Goal: Task Accomplishment & Management: Manage account settings

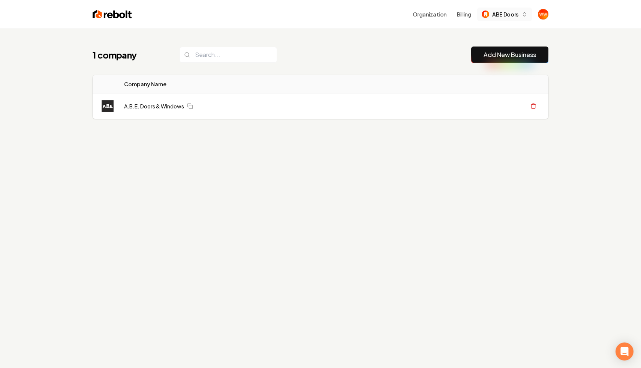
click at [510, 12] on span "ABE Doors" at bounding box center [505, 15] width 26 height 8
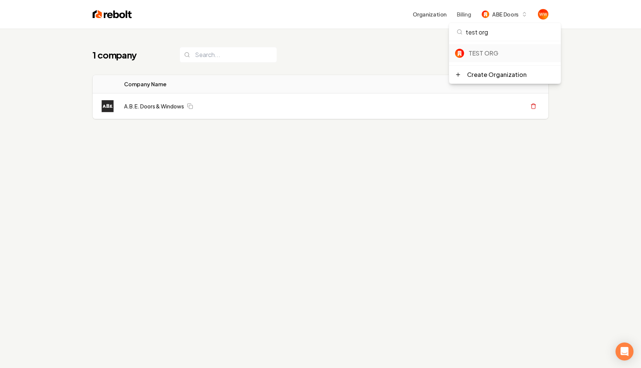
type input "test org"
click at [486, 53] on div "TEST ORG" at bounding box center [512, 53] width 86 height 9
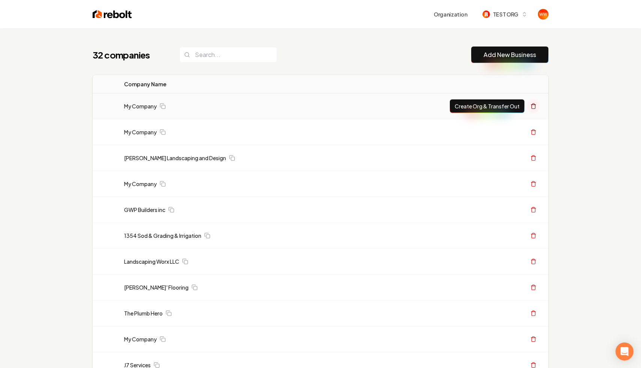
click at [534, 101] on button at bounding box center [534, 106] width 12 height 14
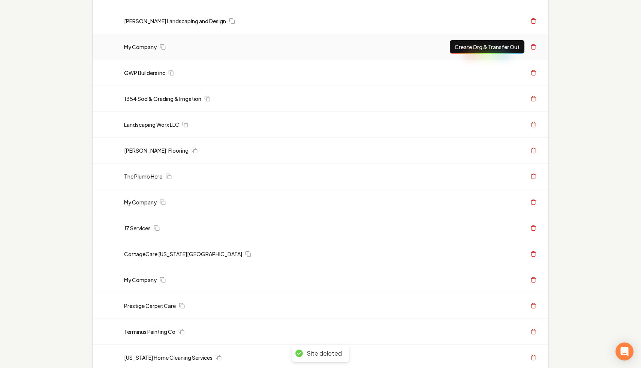
scroll to position [127, 0]
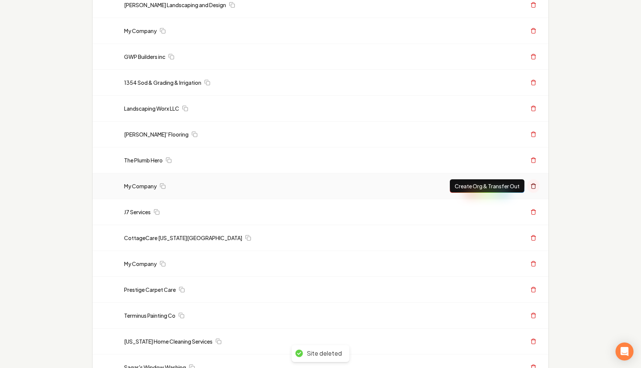
click at [533, 182] on button at bounding box center [534, 186] width 12 height 14
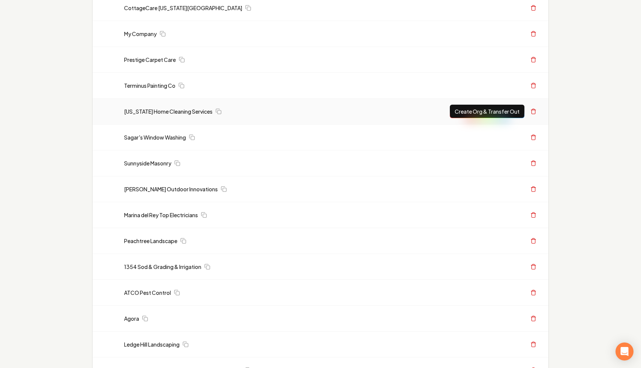
scroll to position [308, 0]
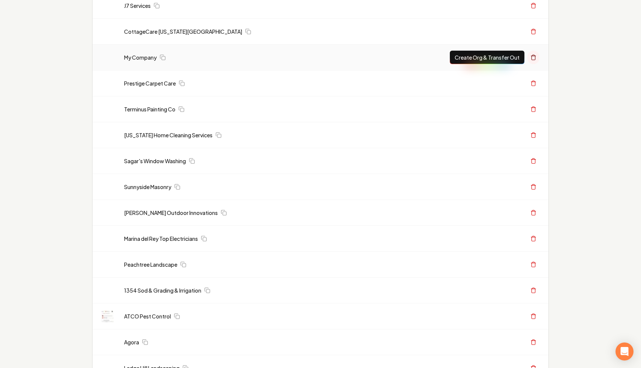
click at [535, 58] on icon at bounding box center [534, 57] width 6 height 6
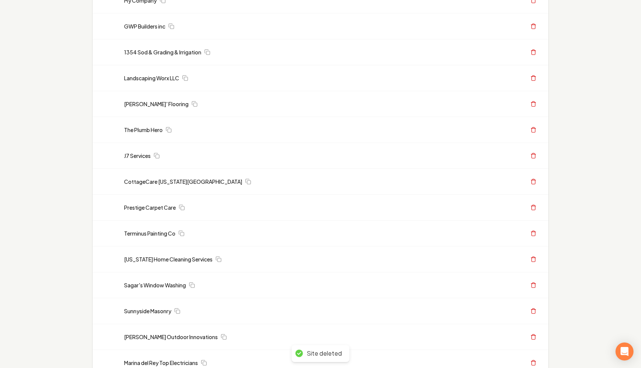
scroll to position [0, 0]
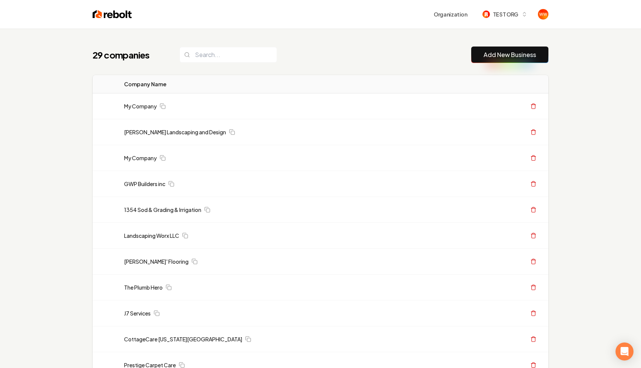
click at [445, 57] on div "29 companies Add New Business" at bounding box center [321, 55] width 456 height 17
click at [532, 106] on icon at bounding box center [534, 106] width 6 height 6
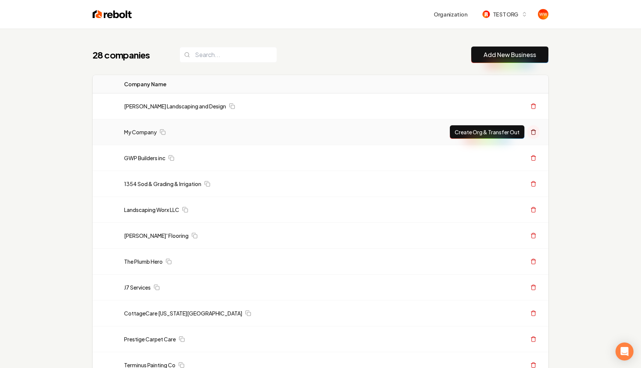
click at [531, 132] on icon at bounding box center [534, 132] width 6 height 6
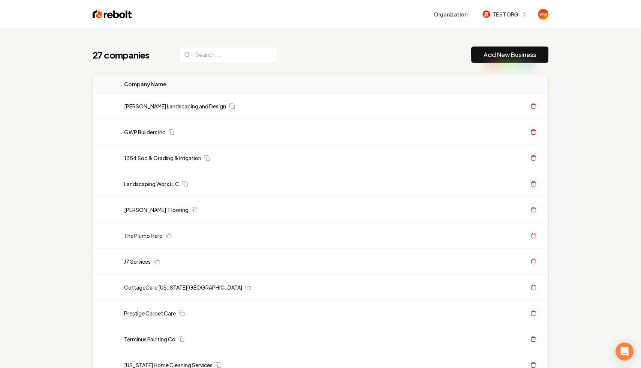
click at [500, 56] on link "Add New Business" at bounding box center [510, 54] width 53 height 9
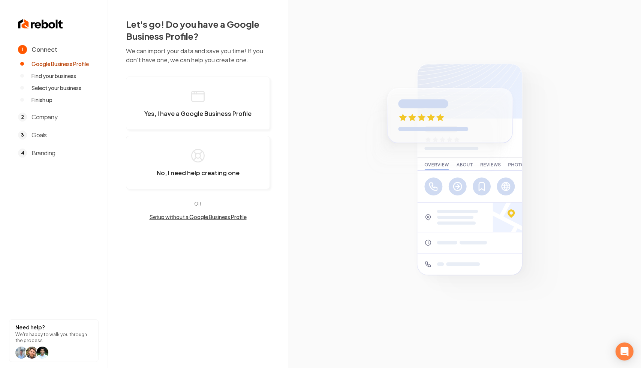
click at [318, 104] on section at bounding box center [464, 184] width 353 height 368
click at [231, 104] on button "Yes, I have a Google Business Profile" at bounding box center [198, 103] width 144 height 53
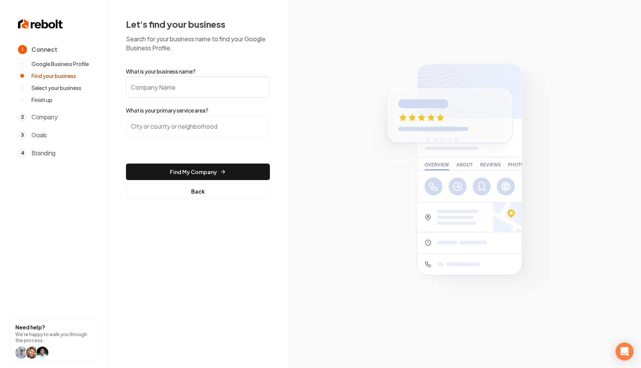
click at [193, 87] on input "What is your business name?" at bounding box center [198, 87] width 144 height 21
type input "[PERSON_NAME] Landscaping and Design"
click at [318, 107] on section at bounding box center [464, 184] width 353 height 368
click at [191, 124] on input "search" at bounding box center [198, 126] width 144 height 21
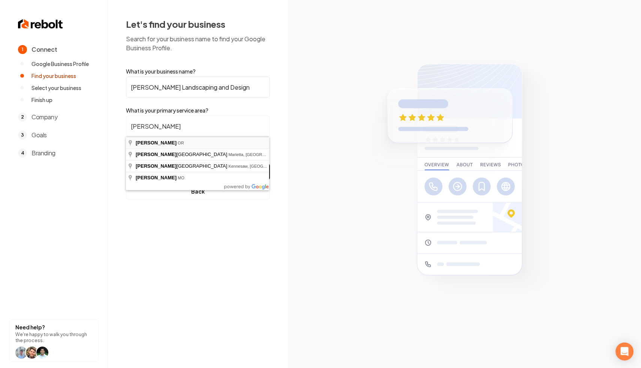
type input "Eugene, [GEOGRAPHIC_DATA]"
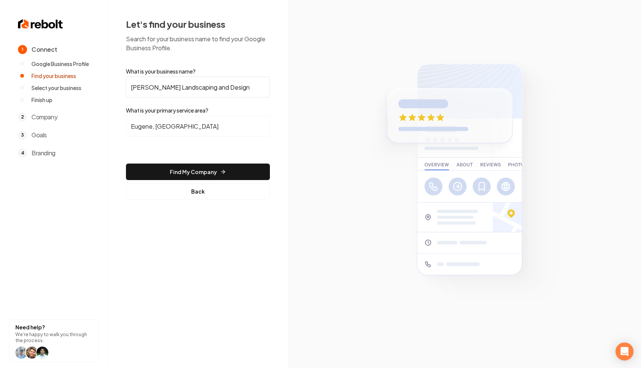
click at [296, 123] on section at bounding box center [464, 184] width 353 height 368
click at [182, 171] on button "Find My Company" at bounding box center [198, 172] width 144 height 17
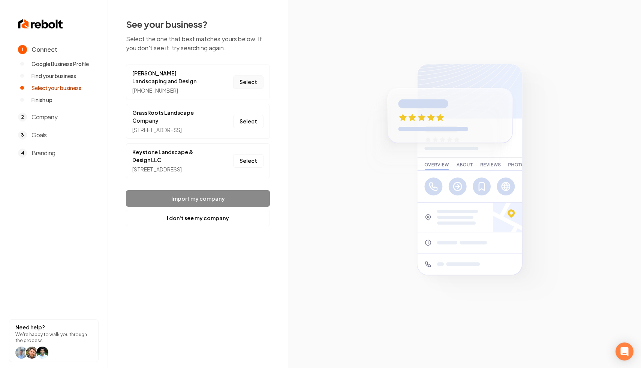
click at [243, 87] on button "Select" at bounding box center [248, 82] width 30 height 14
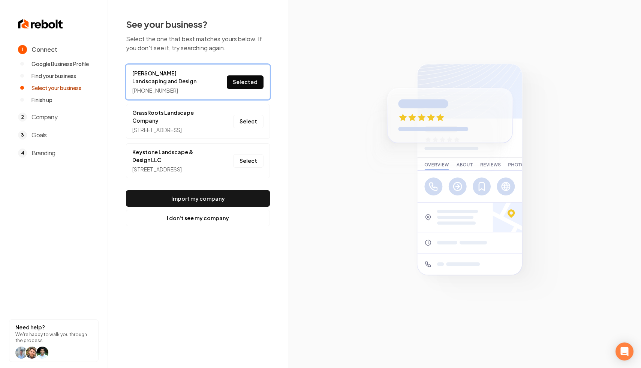
click at [243, 87] on button "Selected" at bounding box center [245, 82] width 37 height 14
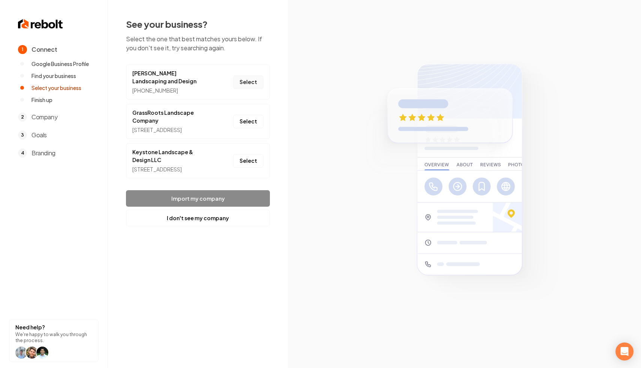
click at [246, 84] on button "Select" at bounding box center [248, 82] width 30 height 14
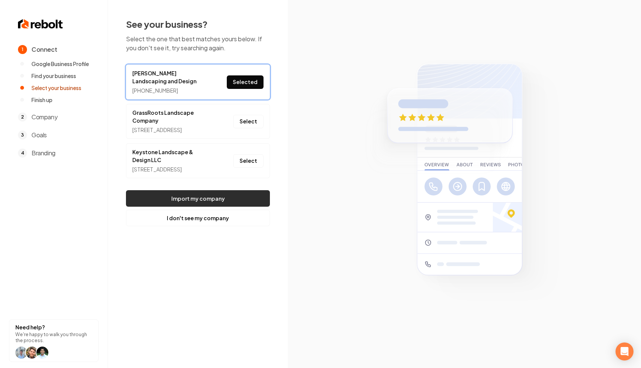
click at [190, 207] on button "Import my company" at bounding box center [198, 198] width 144 height 17
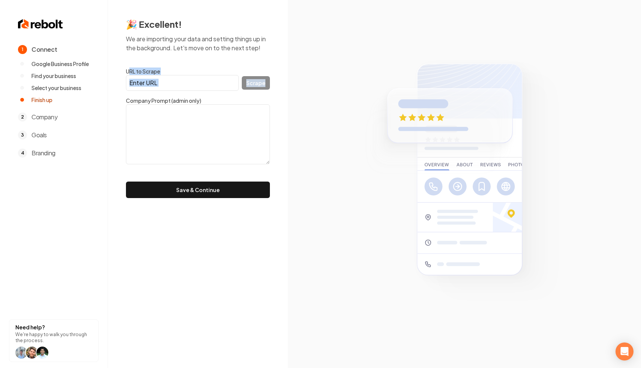
drag, startPoint x: 130, startPoint y: 71, endPoint x: 195, endPoint y: 112, distance: 76.7
click at [195, 112] on form "URL to Scrape Scrape Company Prompt (admin only) Save & Continue" at bounding box center [198, 133] width 144 height 131
click at [195, 112] on textarea at bounding box center [198, 134] width 144 height 60
click at [220, 116] on textarea at bounding box center [198, 134] width 144 height 60
click at [194, 90] on input "URL to Scrape" at bounding box center [182, 83] width 113 height 16
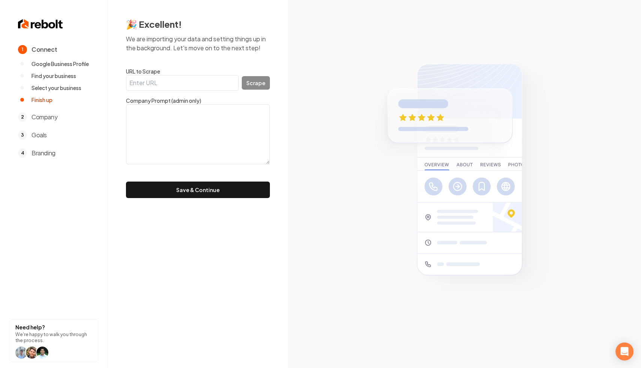
click at [317, 101] on section at bounding box center [464, 184] width 353 height 368
click at [198, 189] on button "Save & Continue" at bounding box center [198, 190] width 144 height 17
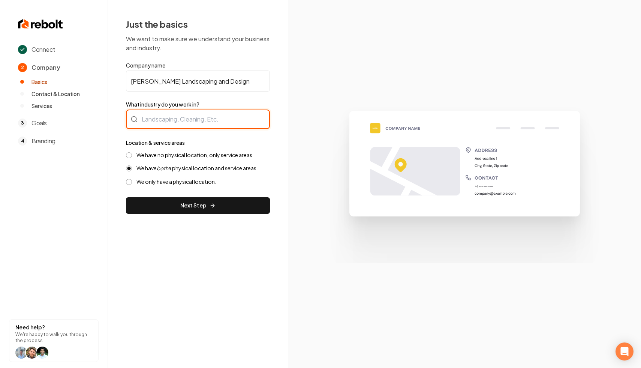
click at [197, 121] on div at bounding box center [198, 120] width 144 height 20
type input "Landscaping"
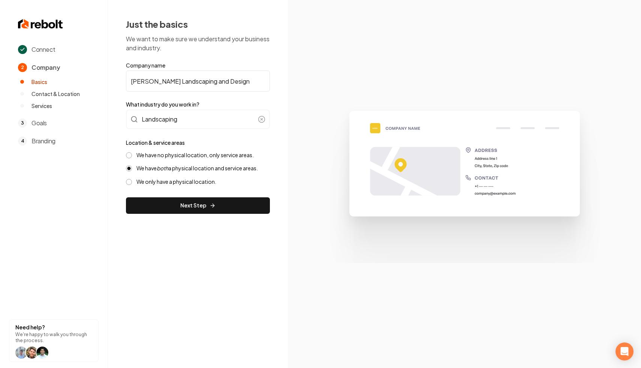
click at [286, 123] on div "Just the basics We want to make sure we understand your business and industry. …" at bounding box center [198, 116] width 180 height 232
click at [165, 159] on div "We have no physical location, only service areas. We have both a physical locat…" at bounding box center [198, 169] width 144 height 34
click at [179, 158] on label "We have no physical location, only service areas." at bounding box center [195, 155] width 117 height 7
click at [132, 158] on button "We have no physical location, only service areas." at bounding box center [129, 155] width 6 height 6
click at [177, 198] on button "Next Step" at bounding box center [198, 205] width 144 height 17
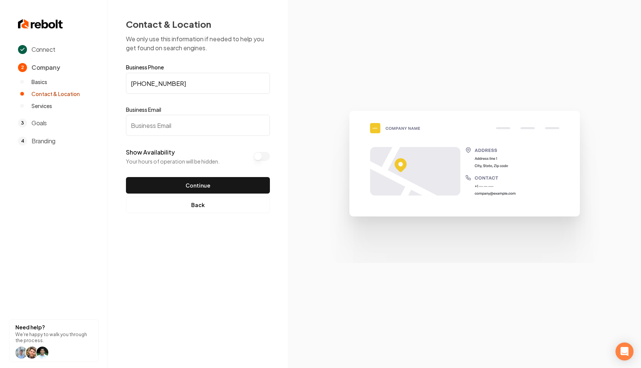
click at [176, 123] on input "Business Email" at bounding box center [198, 125] width 144 height 21
type input "[EMAIL_ADDRESS][DOMAIN_NAME]"
type button "on"
click at [263, 155] on button "Show Availability" at bounding box center [262, 156] width 17 height 9
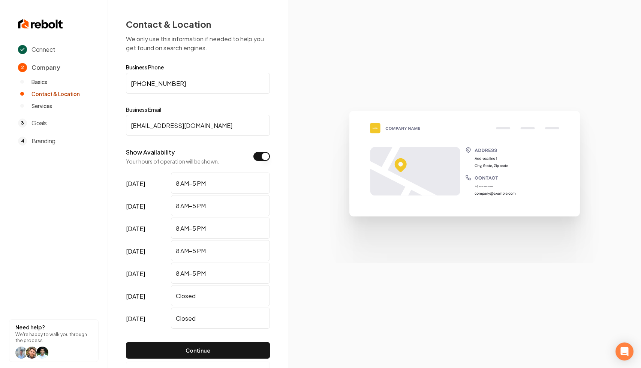
scroll to position [28, 0]
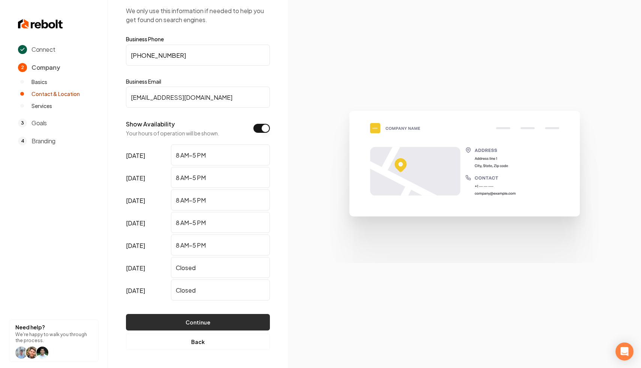
click at [163, 322] on button "Continue" at bounding box center [198, 322] width 144 height 17
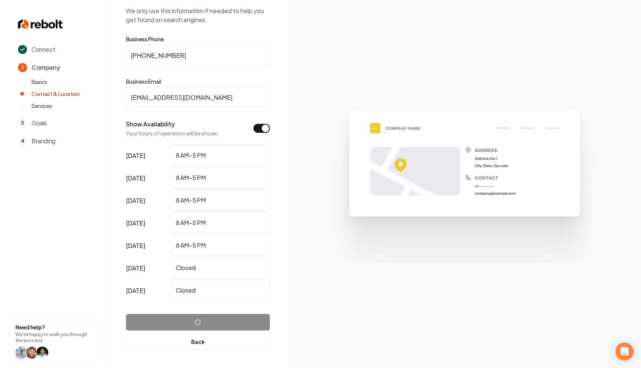
scroll to position [0, 0]
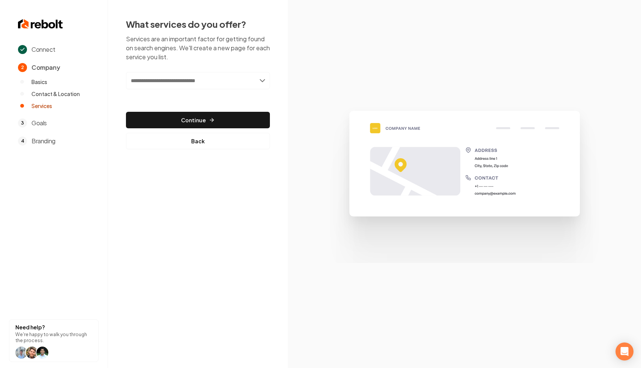
click at [211, 83] on input "text" at bounding box center [198, 80] width 144 height 17
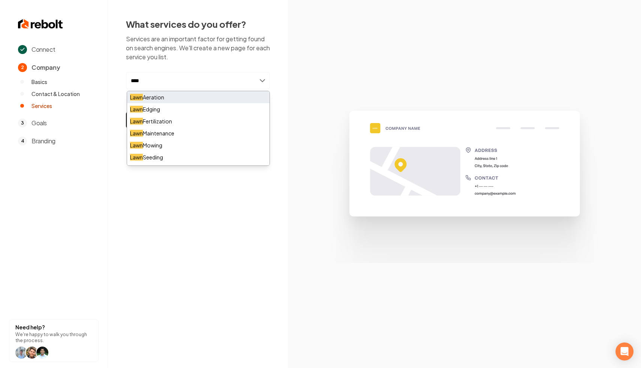
type input "****"
click at [185, 98] on div "Lawn Aeration" at bounding box center [198, 97] width 143 height 12
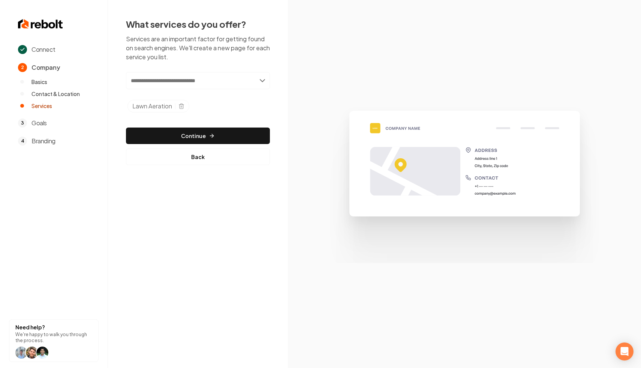
click at [184, 79] on input "text" at bounding box center [198, 80] width 144 height 17
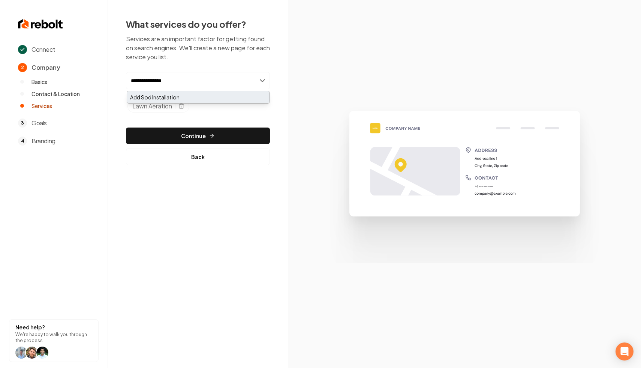
type input "**********"
click at [172, 101] on div "Add Sod Installation" at bounding box center [198, 97] width 143 height 12
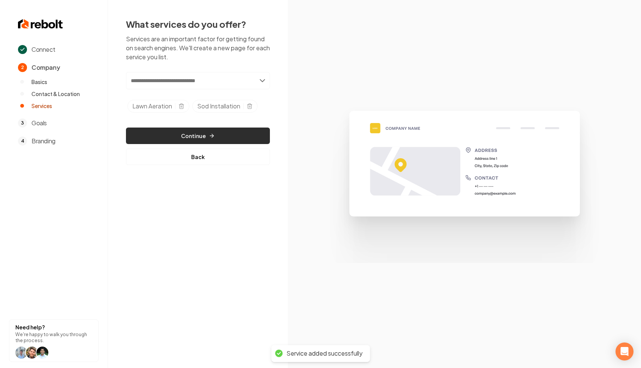
click at [222, 138] on button "Continue" at bounding box center [198, 136] width 144 height 17
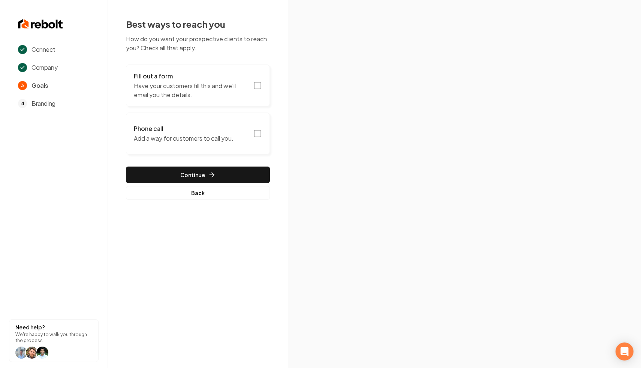
click at [293, 92] on section at bounding box center [464, 184] width 353 height 368
click at [231, 90] on p "Have your customers fill this and we'll email you the details." at bounding box center [191, 90] width 115 height 18
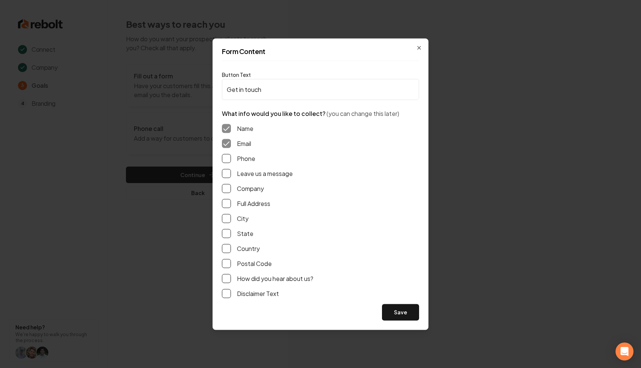
click at [242, 154] on label "Phone" at bounding box center [246, 158] width 18 height 9
click at [231, 154] on button "Phone" at bounding box center [226, 158] width 9 height 9
click at [257, 168] on div "Name Email Phone Leave us a message Company Full Address City State Country Pos…" at bounding box center [320, 211] width 197 height 186
click at [260, 177] on label "Leave us a message" at bounding box center [265, 173] width 56 height 9
click at [231, 177] on button "Leave us a message" at bounding box center [226, 173] width 9 height 9
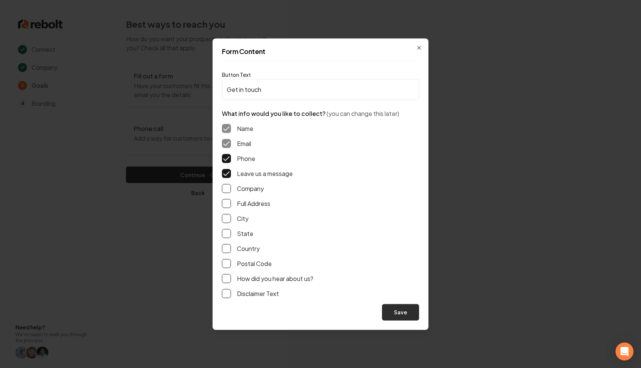
click at [393, 315] on button "Save" at bounding box center [400, 312] width 37 height 17
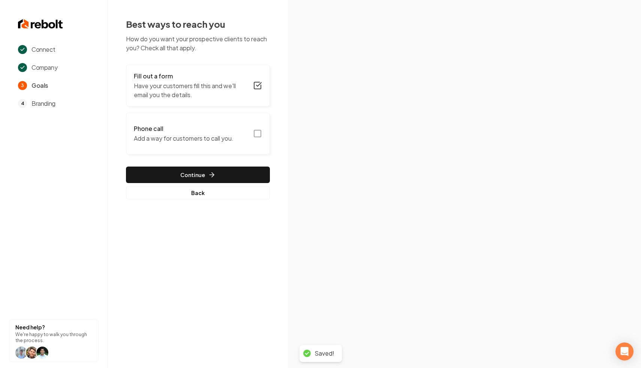
click at [210, 130] on h3 "Phone call" at bounding box center [184, 128] width 100 height 9
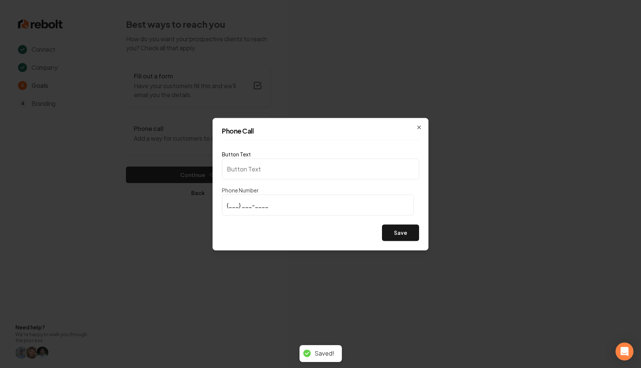
type input "Call us"
type input "[PHONE_NUMBER]"
click at [405, 233] on button "Save" at bounding box center [400, 232] width 37 height 17
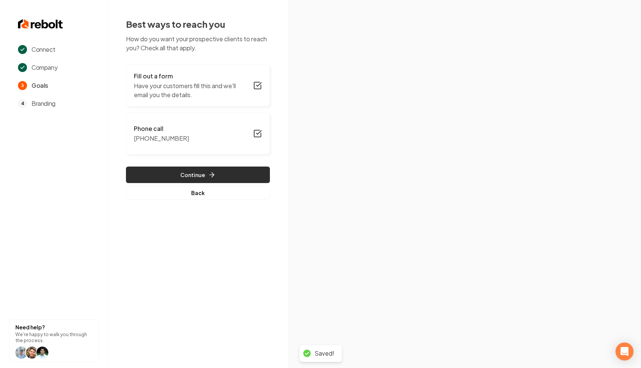
click at [192, 174] on button "Continue" at bounding box center [198, 175] width 144 height 17
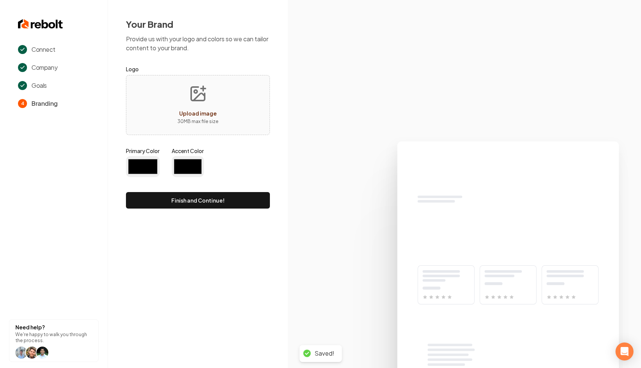
type input "#194d33"
type input "#70be00"
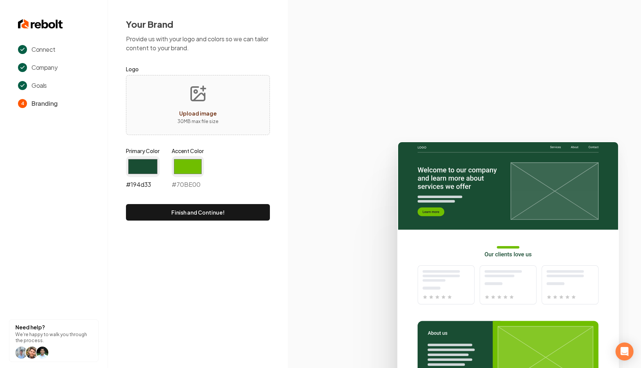
click at [152, 160] on input "#194d33" at bounding box center [143, 166] width 34 height 21
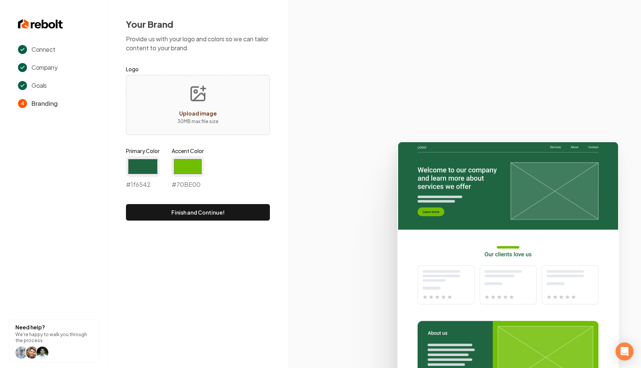
click at [286, 131] on div "Your Brand Provide us with your logo and colors so we can tailor content to you…" at bounding box center [198, 119] width 180 height 239
type input "#1f6542"
click at [233, 109] on div "Upload image 30 MB max file size" at bounding box center [198, 105] width 144 height 60
click at [195, 216] on button "Finish and Continue!" at bounding box center [198, 212] width 144 height 17
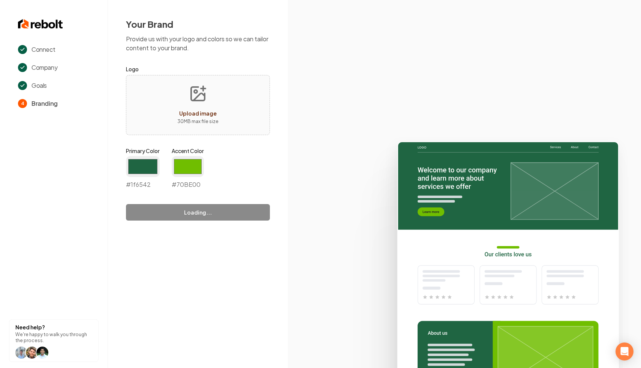
type input "#70be00"
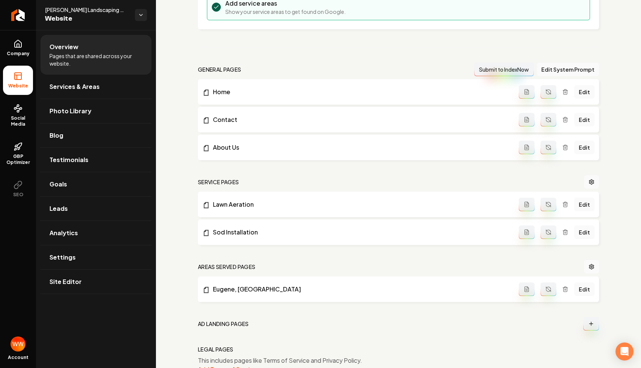
scroll to position [84, 0]
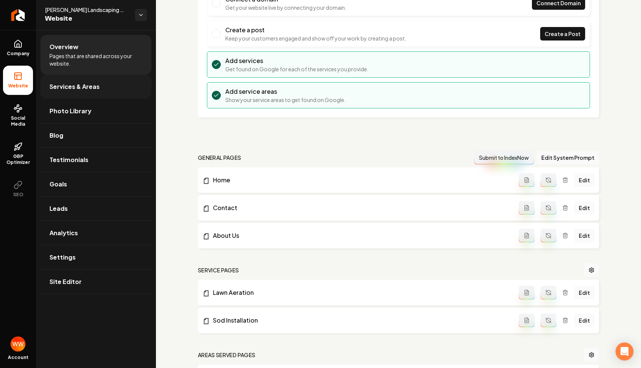
click at [103, 95] on link "Services & Areas" at bounding box center [96, 87] width 111 height 24
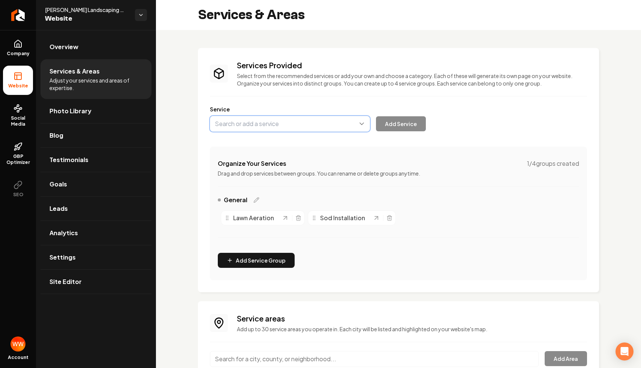
click at [279, 125] on button "Main content area" at bounding box center [290, 124] width 160 height 16
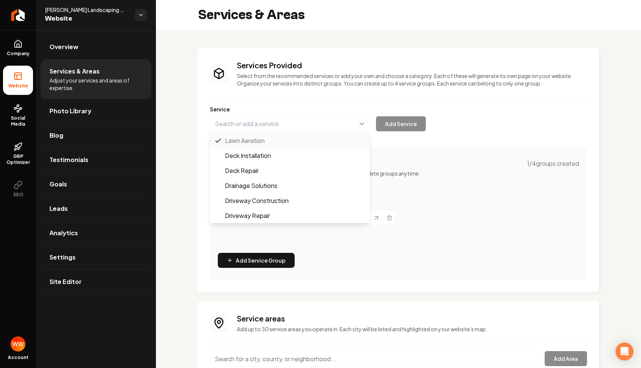
click at [293, 94] on div "Services Provided Select from the recommended services or add your own and choo…" at bounding box center [398, 170] width 377 height 220
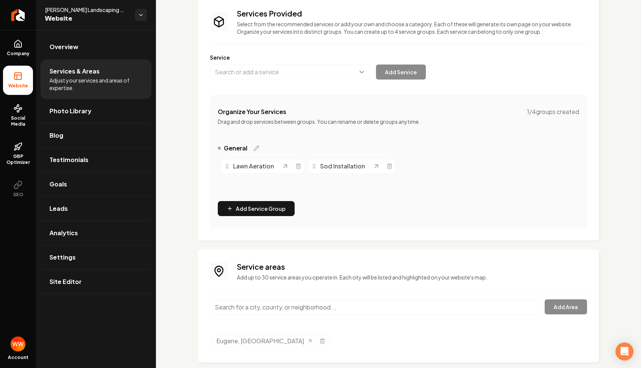
scroll to position [64, 0]
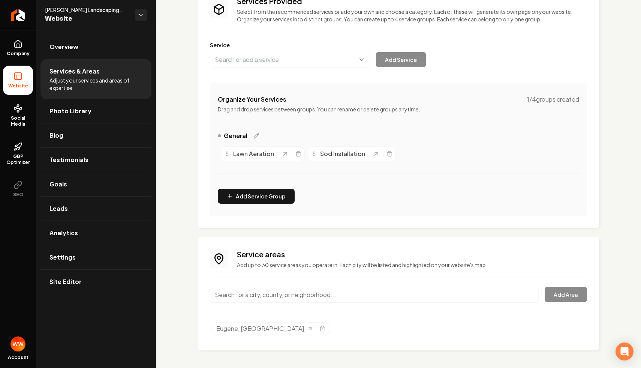
click at [255, 188] on div "Organize Your Services 1 / 4 groups created Drag and drop services between grou…" at bounding box center [398, 150] width 377 height 134
click at [239, 199] on button "Add Service Group" at bounding box center [256, 196] width 77 height 15
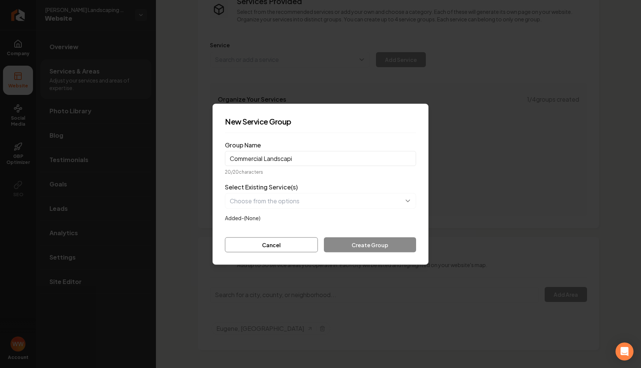
type input "Commercial Landscapi"
click at [253, 206] on button "button" at bounding box center [320, 201] width 191 height 16
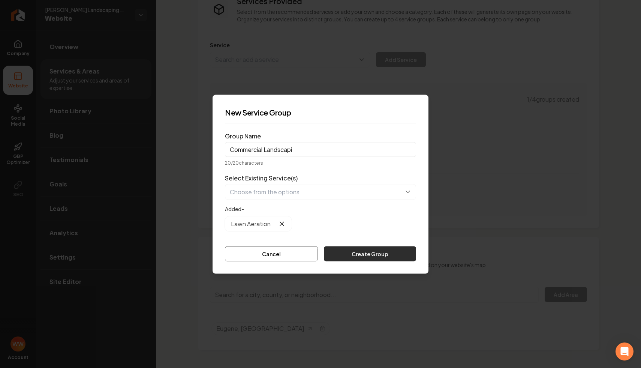
click at [354, 250] on button "Create Group" at bounding box center [370, 253] width 92 height 15
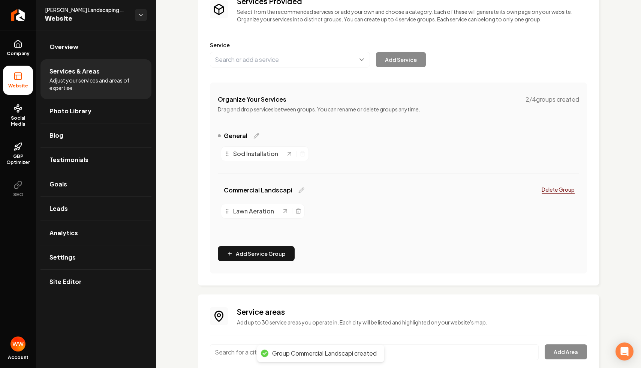
click at [244, 133] on span "General" at bounding box center [236, 135] width 24 height 9
click at [255, 134] on icon "Main content area" at bounding box center [257, 136] width 6 height 6
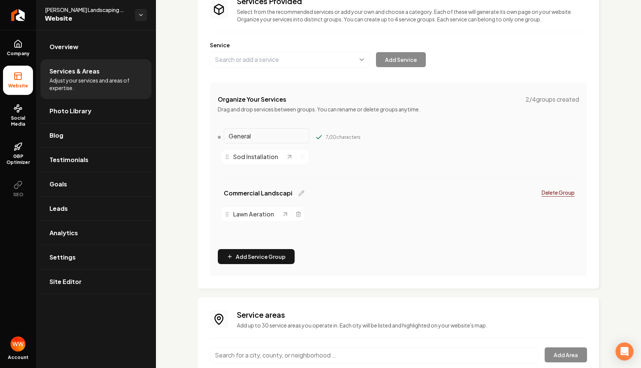
click at [231, 140] on input "General" at bounding box center [267, 135] width 86 height 15
type input "Residential"
click at [442, 225] on div "Commercial Landscapi Delete Group Lawn Aeration" at bounding box center [399, 214] width 362 height 57
click at [315, 135] on icon "Main content area" at bounding box center [319, 138] width 8 height 8
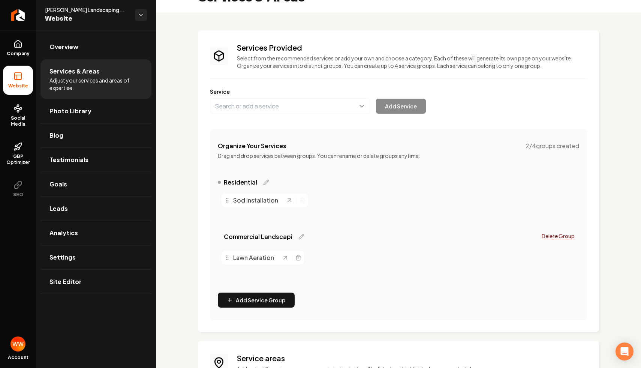
scroll to position [20, 0]
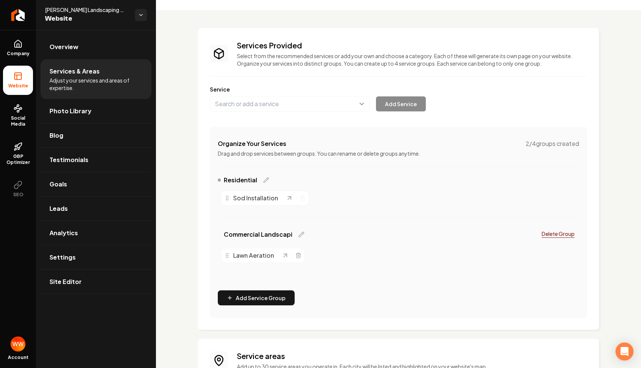
click at [93, 72] on span "Services & Areas" at bounding box center [75, 71] width 50 height 9
click at [93, 59] on link "Overview" at bounding box center [96, 47] width 111 height 24
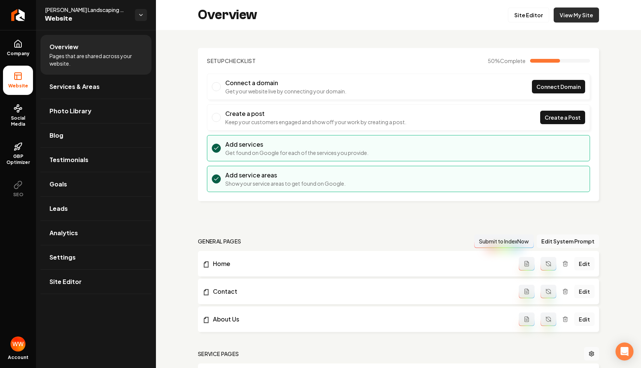
click at [571, 13] on link "View My Site" at bounding box center [576, 15] width 45 height 15
click at [533, 14] on link "Site Editor" at bounding box center [528, 15] width 41 height 15
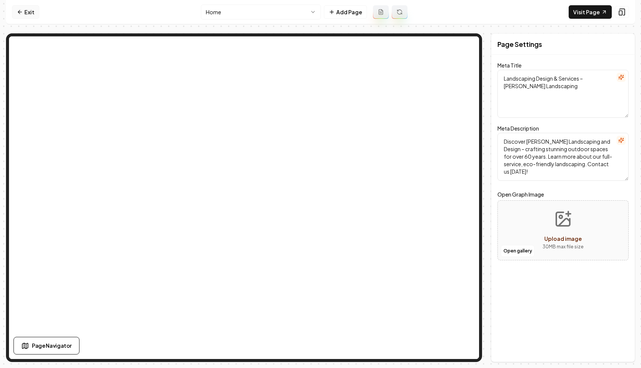
click at [22, 11] on icon at bounding box center [20, 12] width 6 height 6
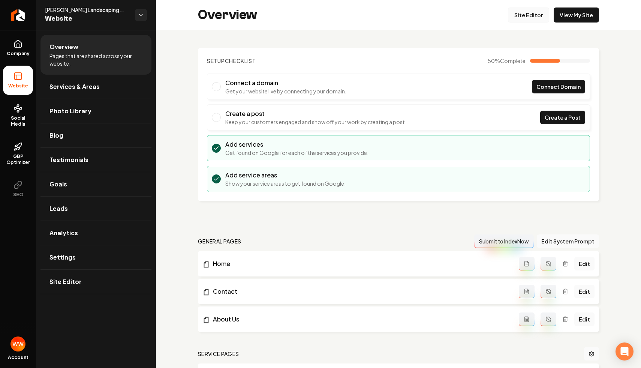
click at [538, 13] on link "Site Editor" at bounding box center [528, 15] width 41 height 15
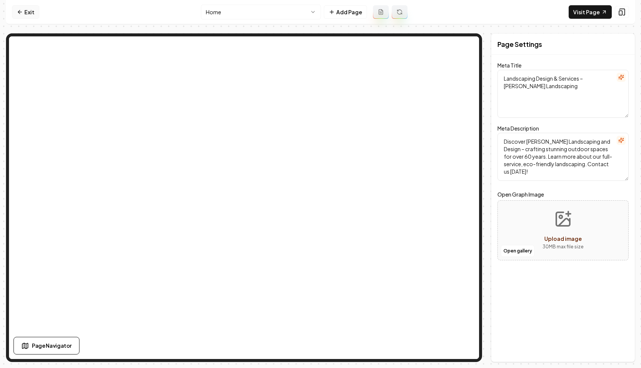
click at [28, 11] on link "Exit" at bounding box center [25, 12] width 27 height 14
